Goal: Task Accomplishment & Management: Use online tool/utility

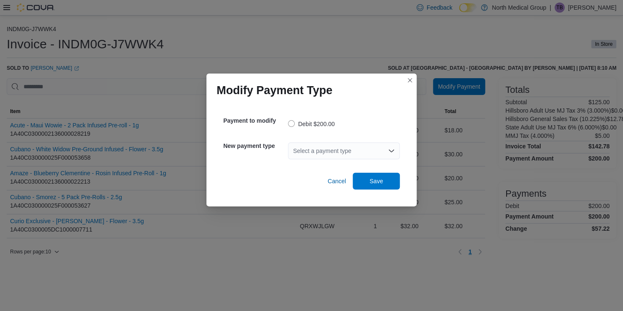
click at [339, 150] on div "Select a payment type" at bounding box center [344, 151] width 112 height 17
click at [317, 165] on span "Cash" at bounding box center [349, 165] width 92 height 8
click at [378, 177] on span "Save" at bounding box center [376, 181] width 13 height 8
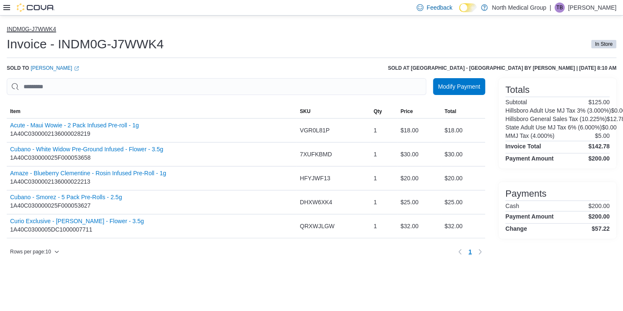
click at [22, 30] on button "INDM0G-J7WWK4" at bounding box center [31, 29] width 49 height 7
